Goal: Check status: Check status

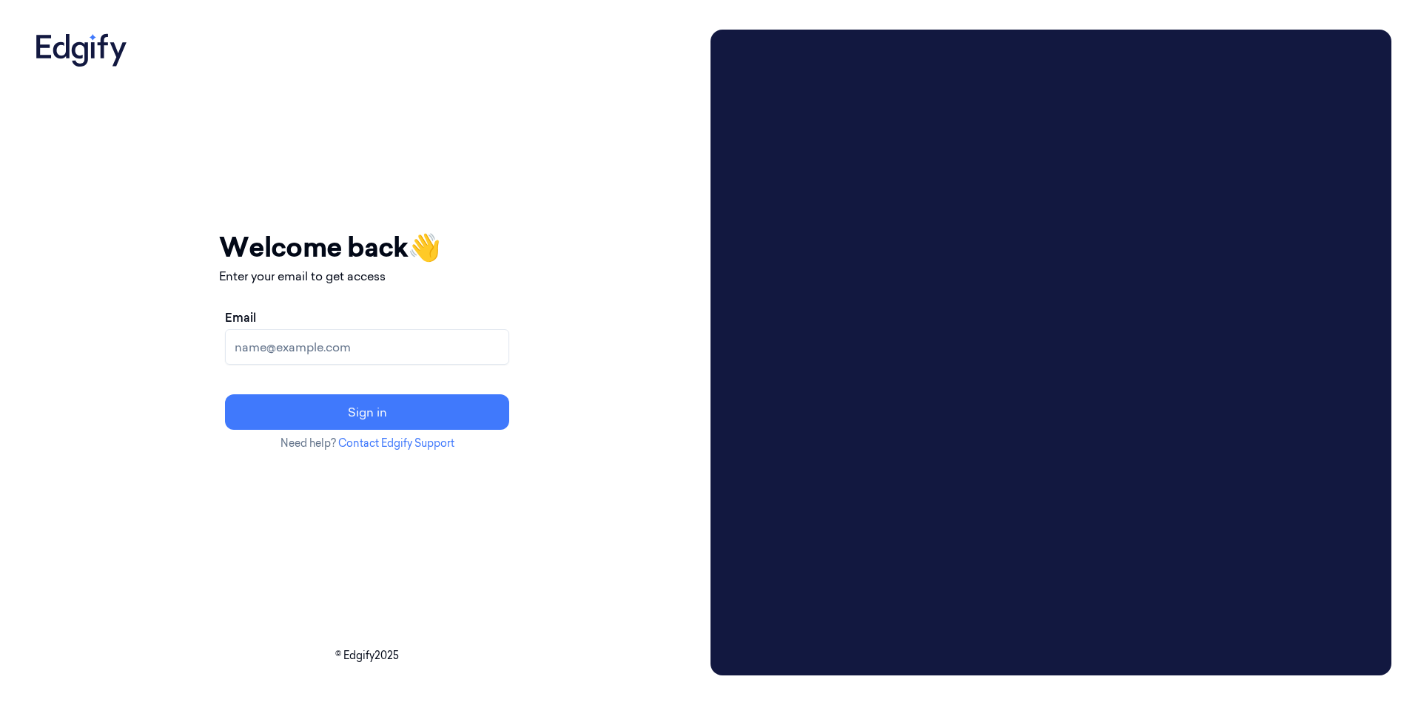
click at [298, 340] on input "Email" at bounding box center [367, 347] width 284 height 36
type input "ofercoh@shufersal.co.il"
click at [225, 394] on button "Sign in" at bounding box center [367, 412] width 284 height 36
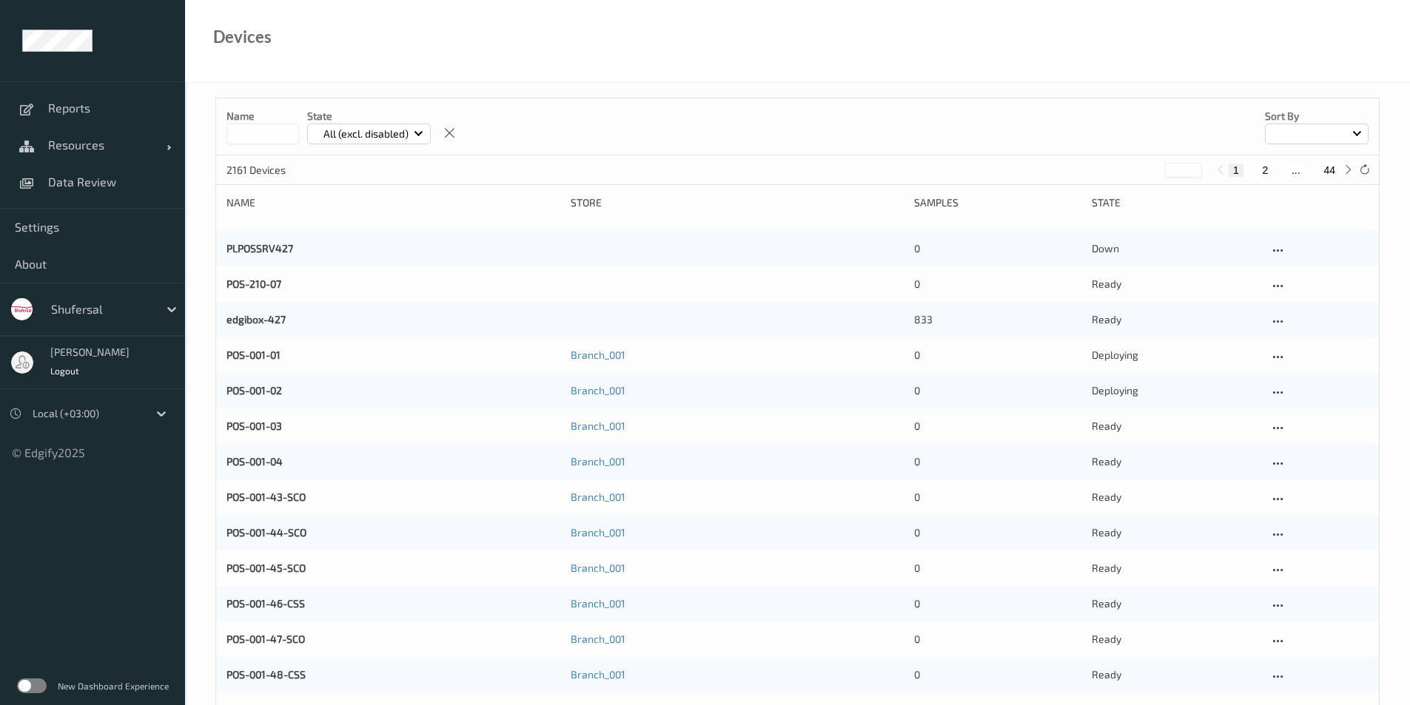
click at [273, 137] on input at bounding box center [262, 134] width 73 height 21
type input "*"
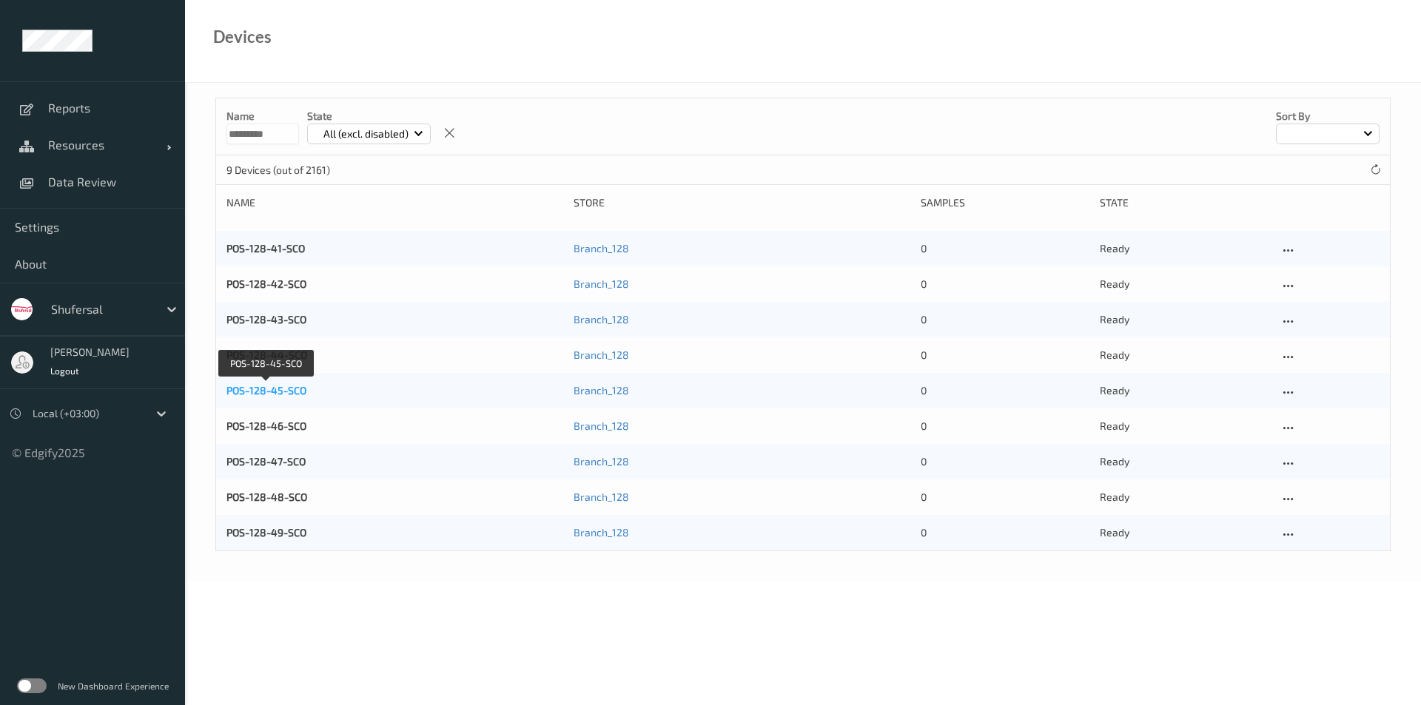
type input "*********"
click at [278, 395] on link "POS-128-45-SCO" at bounding box center [266, 390] width 80 height 13
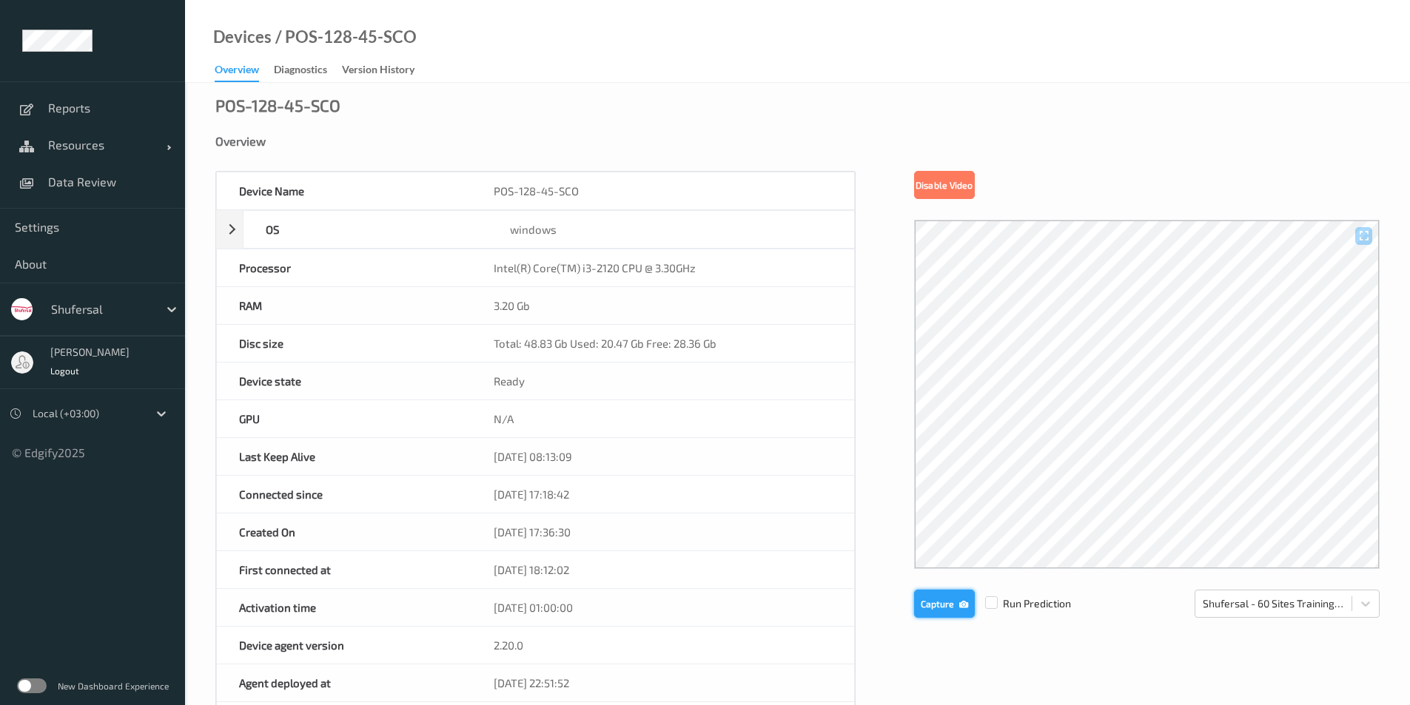
click at [962, 596] on button "Capture" at bounding box center [944, 604] width 61 height 28
click at [961, 602] on icon "button" at bounding box center [963, 604] width 9 height 10
click at [948, 601] on button "Capture" at bounding box center [944, 604] width 61 height 28
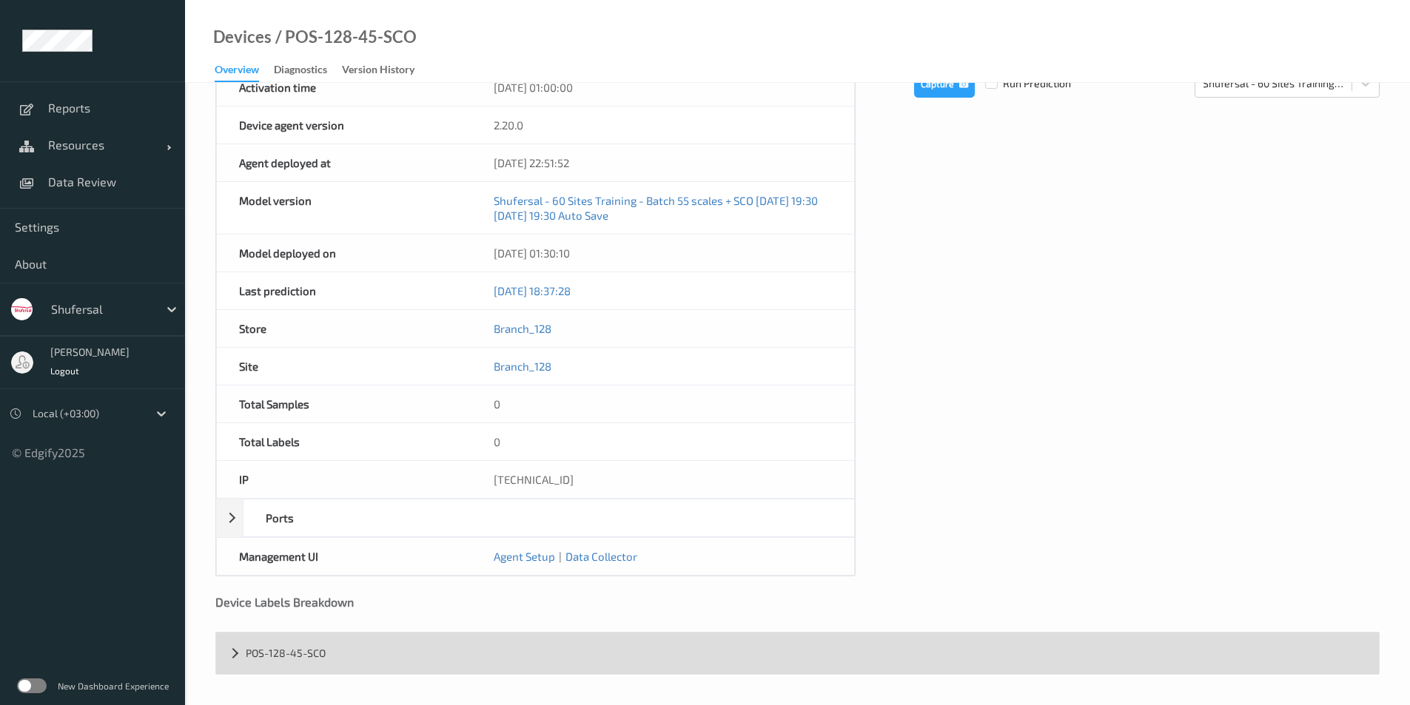
click at [286, 651] on div "POS-128-45-SCO" at bounding box center [797, 653] width 1163 height 41
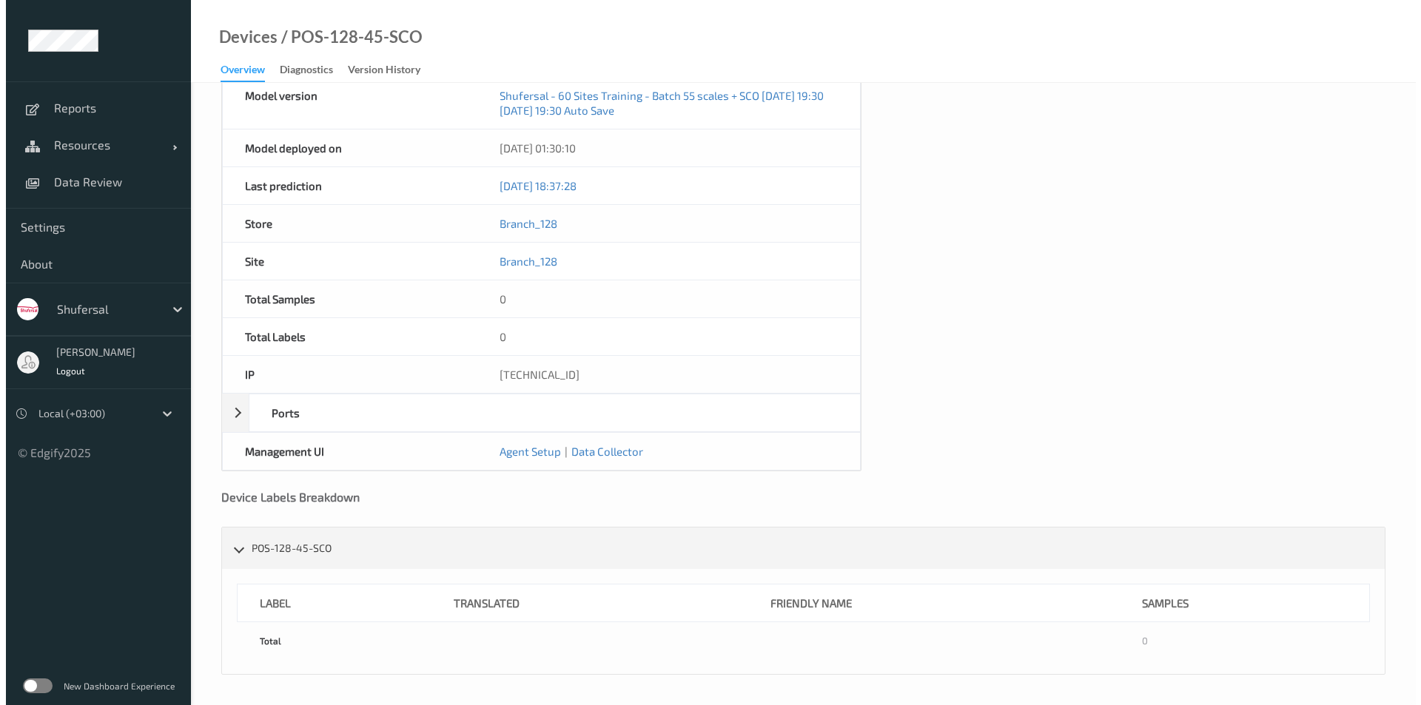
scroll to position [0, 0]
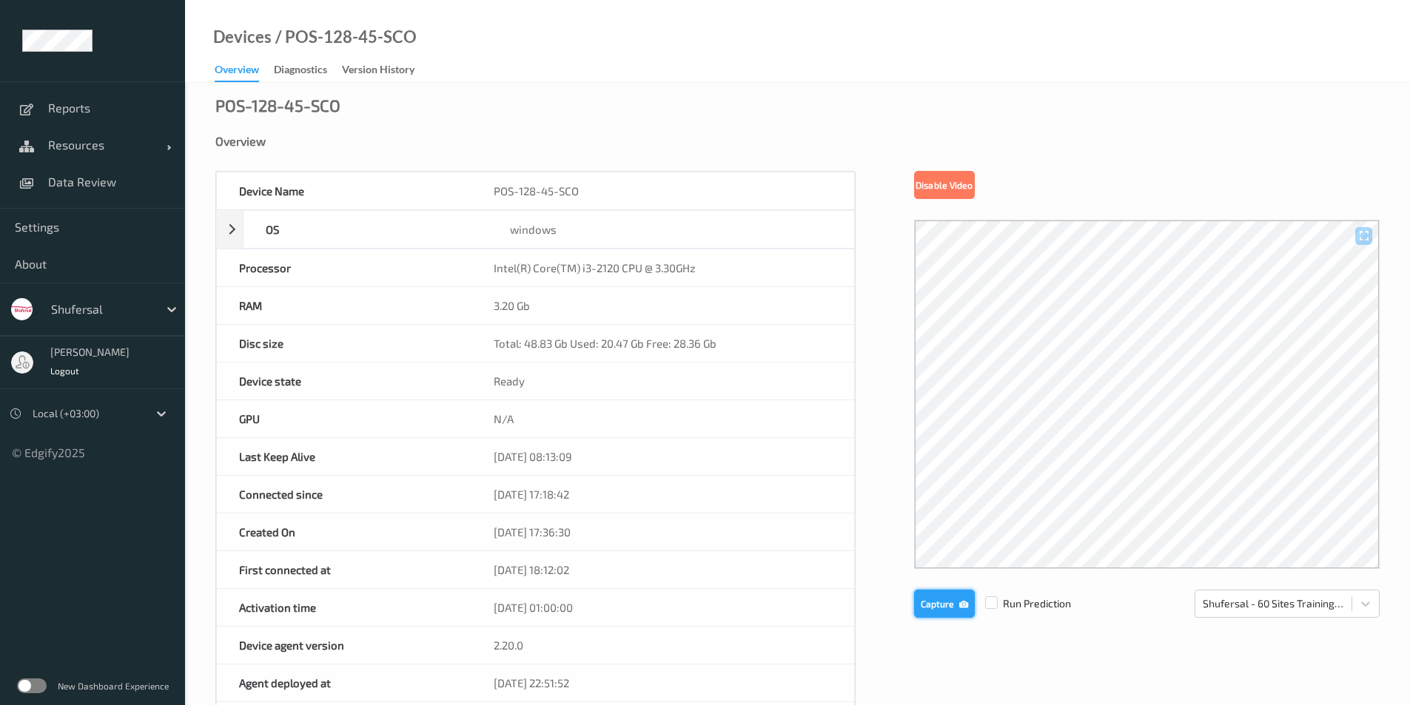
click at [945, 608] on button "Capture" at bounding box center [944, 604] width 61 height 28
click at [298, 71] on div "Diagnostics" at bounding box center [300, 71] width 53 height 19
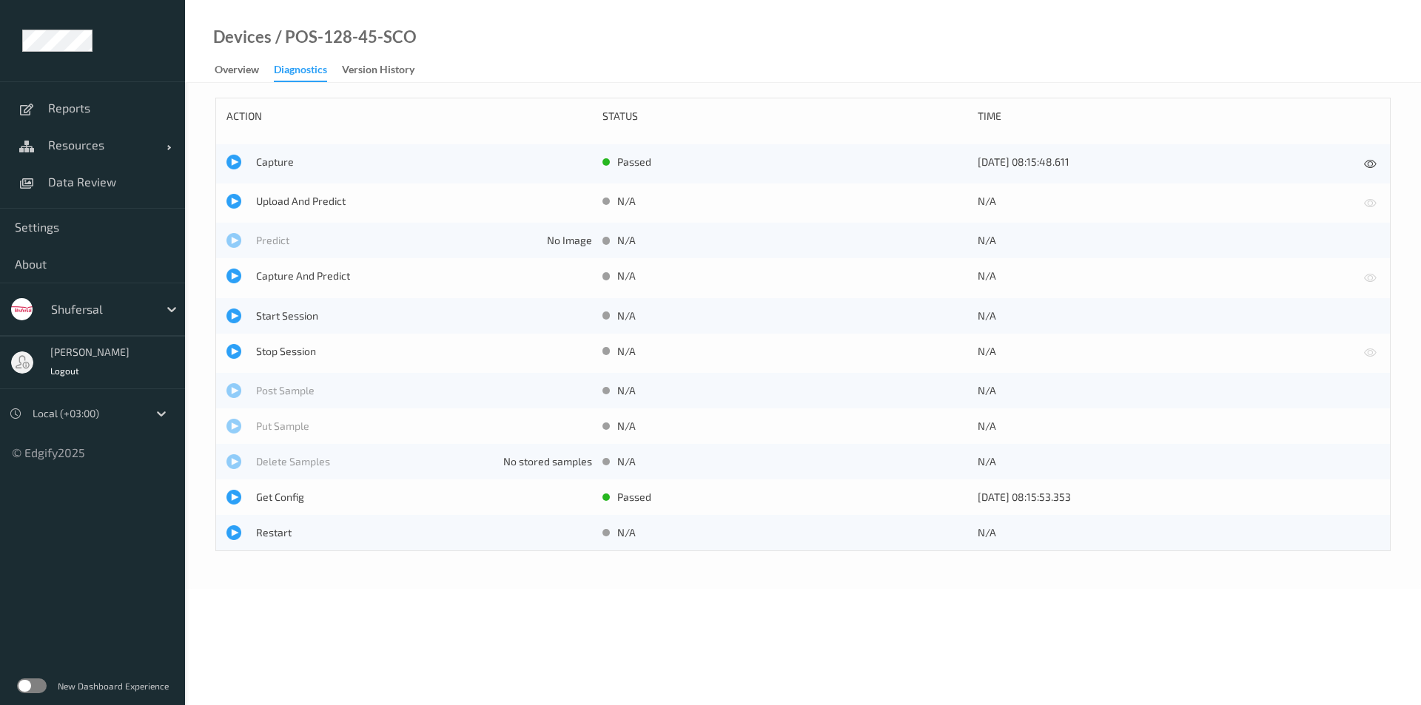
click at [394, 60] on link "Version History" at bounding box center [385, 70] width 87 height 21
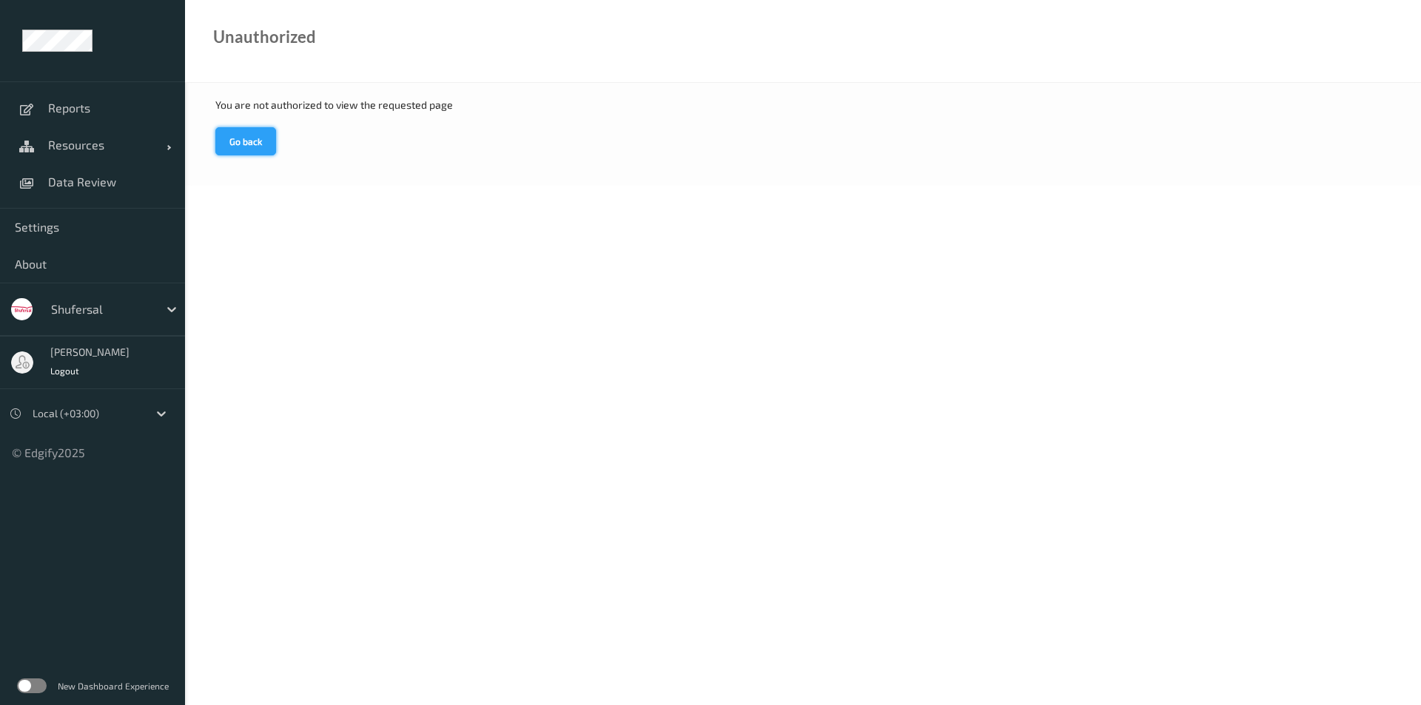
click at [224, 135] on button "Go back" at bounding box center [245, 141] width 61 height 28
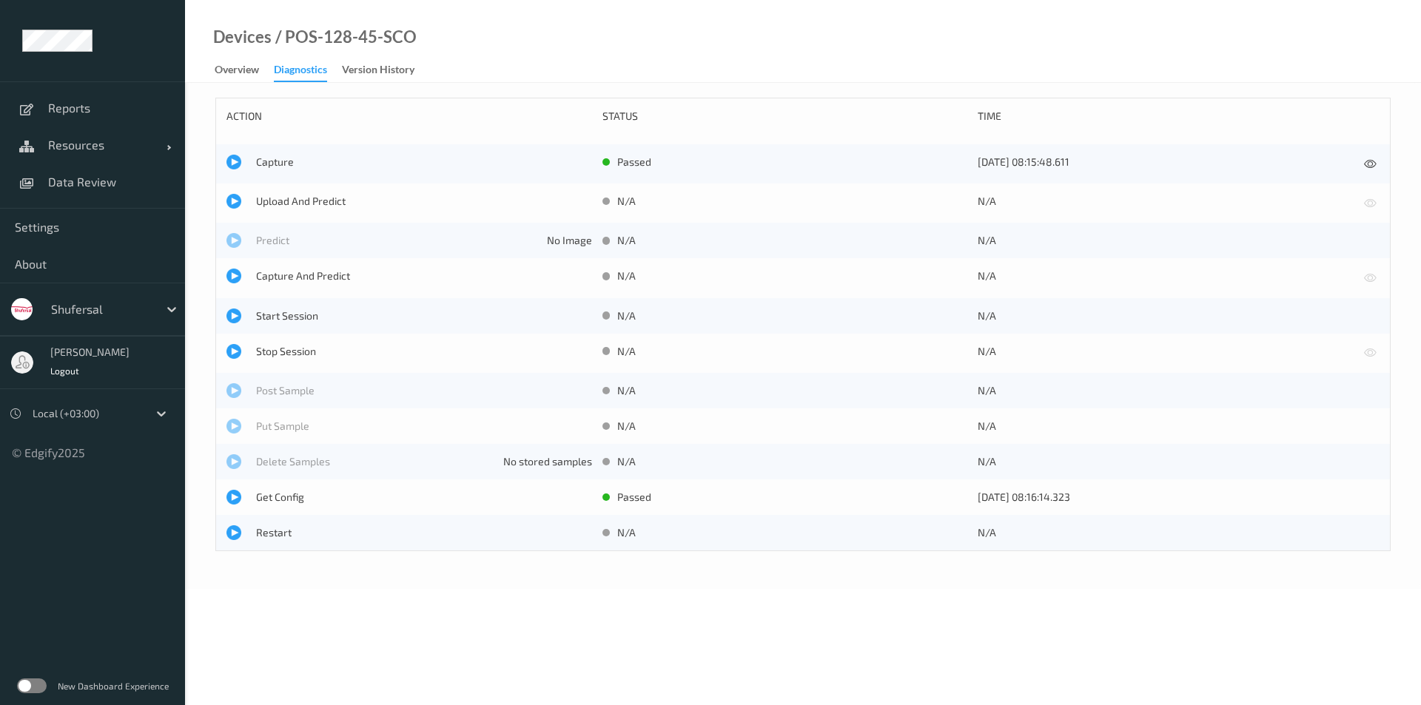
click at [19, 678] on div "New Dashboard Experience" at bounding box center [92, 686] width 185 height 38
click at [21, 682] on label at bounding box center [32, 686] width 30 height 15
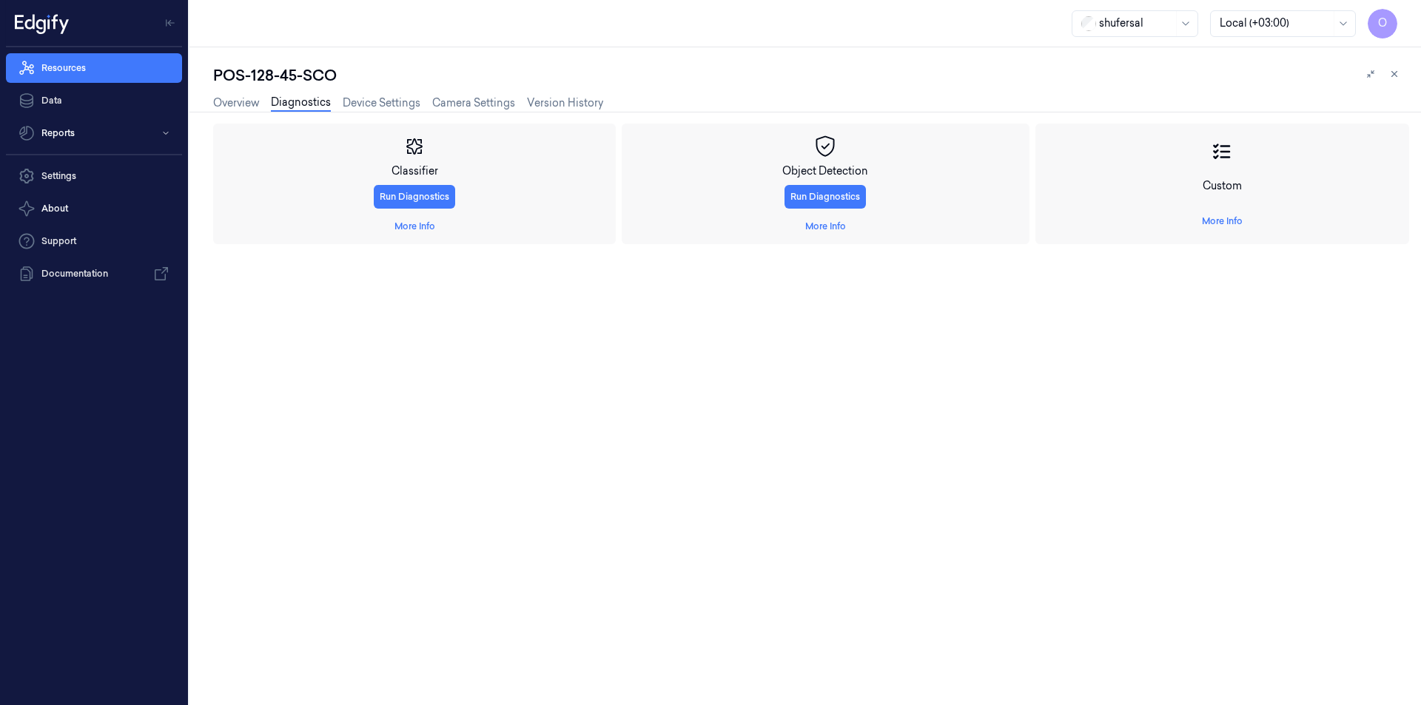
click at [386, 91] on div "Overview Diagnostics Device Settings Camera Settings Version History" at bounding box center [408, 105] width 390 height 38
click at [379, 110] on link "Device Settings" at bounding box center [382, 103] width 78 height 17
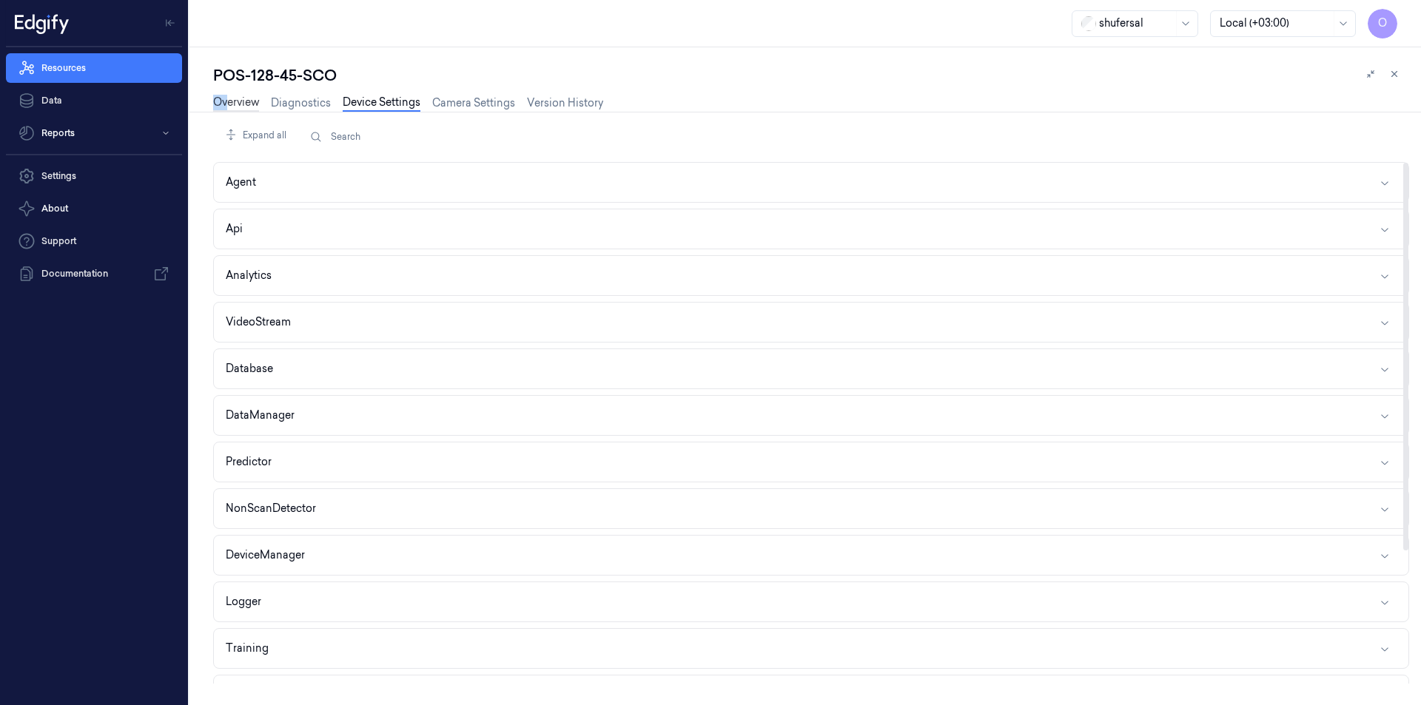
click at [226, 96] on div "Overview Diagnostics Device Settings Camera Settings Version History" at bounding box center [408, 105] width 390 height 38
click at [226, 107] on link "Overview" at bounding box center [236, 103] width 46 height 17
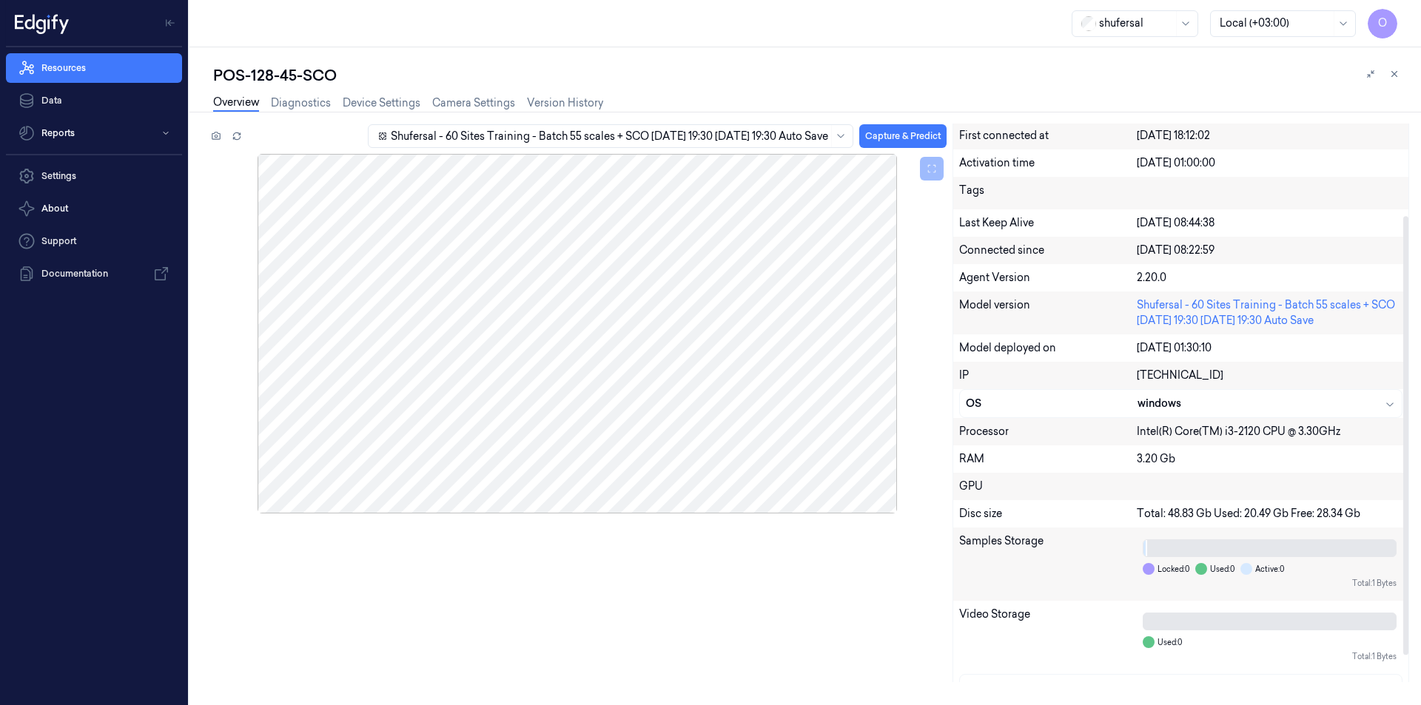
scroll to position [150, 0]
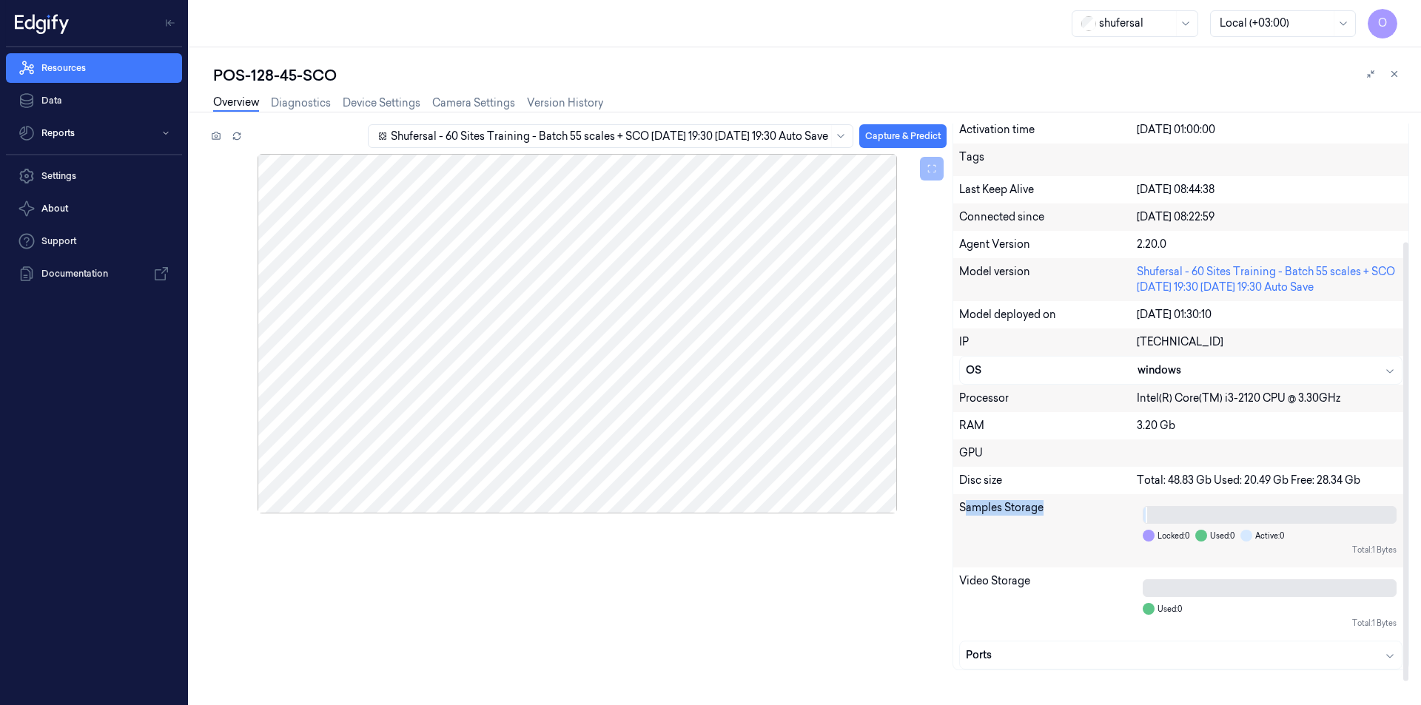
drag, startPoint x: 935, startPoint y: 512, endPoint x: 1050, endPoint y: 511, distance: 115.5
click at [1050, 511] on div "Samples Storage" at bounding box center [1048, 530] width 178 height 61
click at [1052, 510] on div "Samples Storage" at bounding box center [1048, 530] width 178 height 61
click at [505, 304] on div at bounding box center [576, 334] width 739 height 360
